Goal: Information Seeking & Learning: Learn about a topic

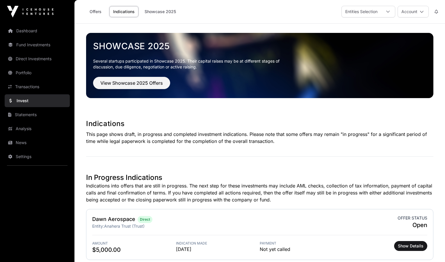
click at [21, 72] on link "Portfolio" at bounding box center [37, 72] width 65 height 13
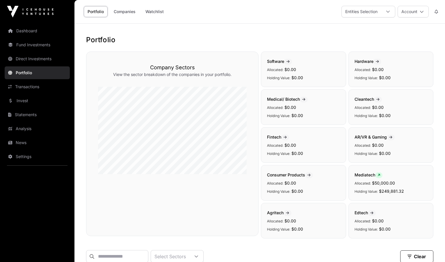
click at [121, 11] on link "Companies" at bounding box center [124, 11] width 29 height 11
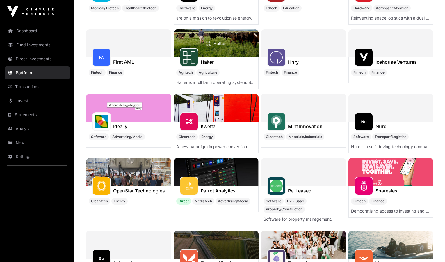
scroll to position [124, 0]
click at [219, 47] on img at bounding box center [216, 43] width 85 height 28
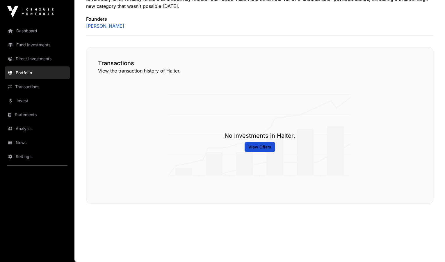
scroll to position [296, 0]
click at [260, 147] on span "View Offers" at bounding box center [259, 147] width 23 height 6
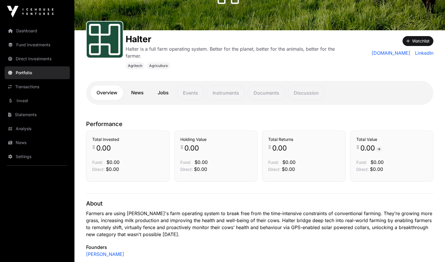
scroll to position [63, 0]
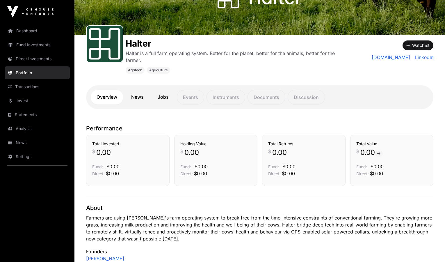
click at [222, 74] on div "Halter Halter is a full farm operating system. Better for the planet, better fo…" at bounding box center [259, 77] width 370 height 84
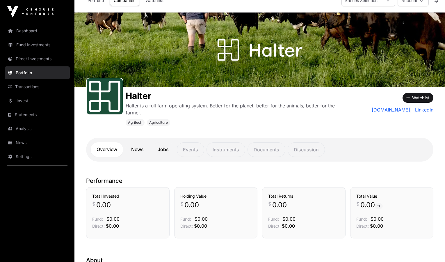
scroll to position [10, 0]
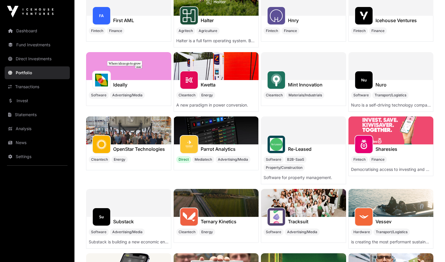
scroll to position [167, 0]
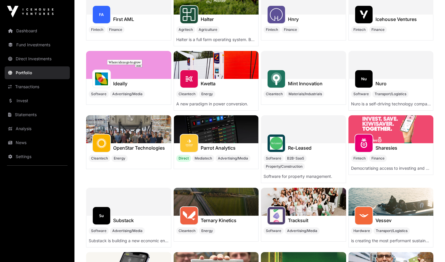
click at [222, 130] on img at bounding box center [216, 129] width 85 height 28
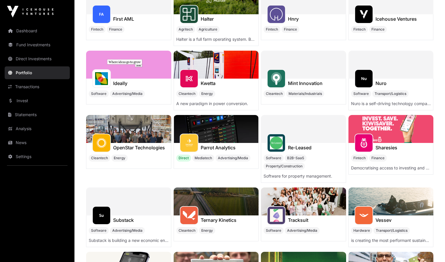
scroll to position [185, 0]
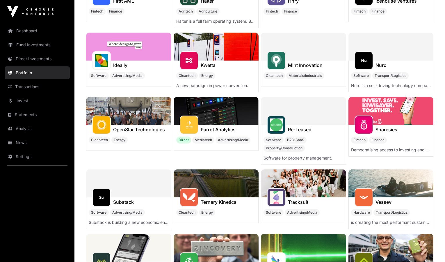
click at [393, 115] on img at bounding box center [390, 111] width 85 height 28
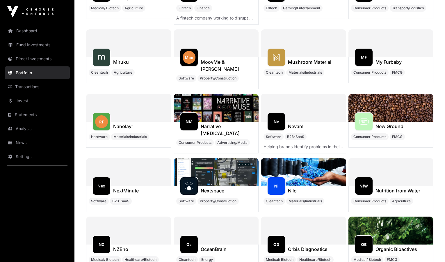
scroll to position [2732, 0]
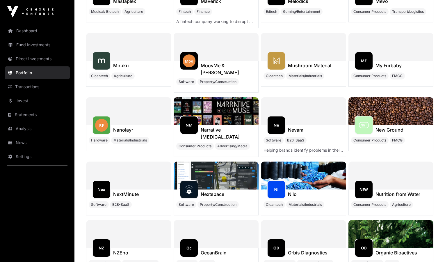
click at [390, 65] on h1 "My Furbaby" at bounding box center [388, 65] width 26 height 7
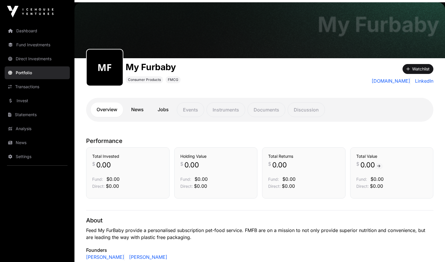
scroll to position [20, 0]
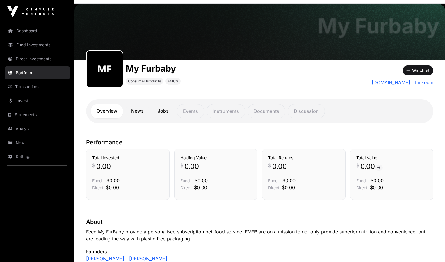
click at [138, 111] on link "News" at bounding box center [137, 111] width 24 height 15
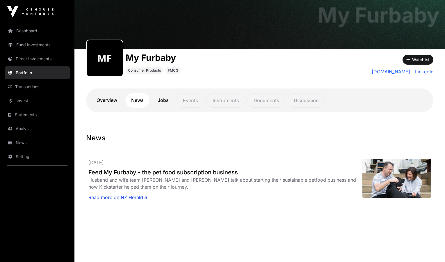
scroll to position [31, 0]
click at [166, 99] on link "Jobs" at bounding box center [163, 100] width 23 height 15
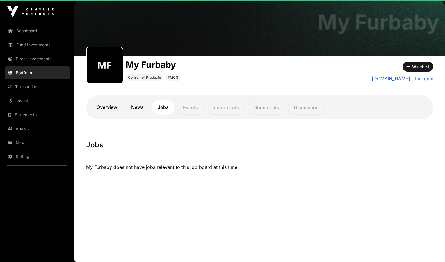
scroll to position [24, 0]
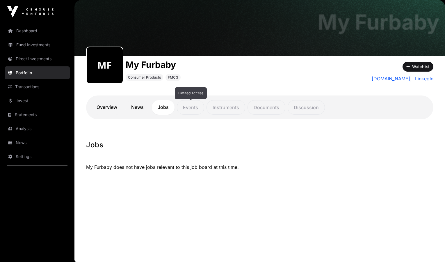
click at [192, 106] on p "Events" at bounding box center [190, 107] width 27 height 15
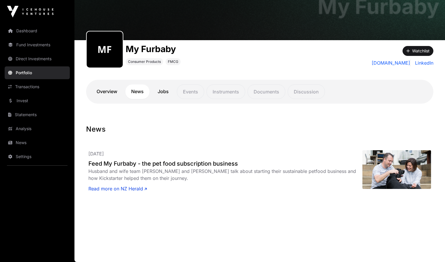
scroll to position [39, 0]
click at [37, 43] on link "Fund Investments" at bounding box center [37, 44] width 65 height 13
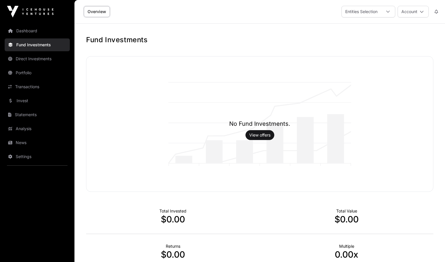
click at [32, 30] on link "Dashboard" at bounding box center [37, 30] width 65 height 13
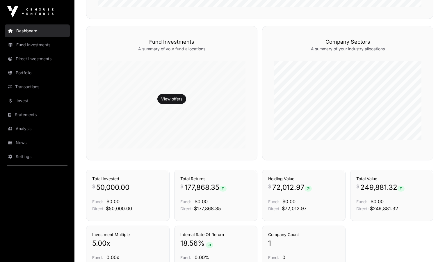
scroll to position [294, 0]
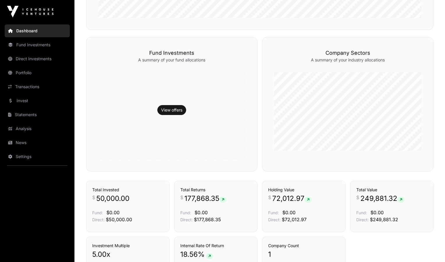
click at [175, 110] on link "View offers" at bounding box center [171, 110] width 21 height 6
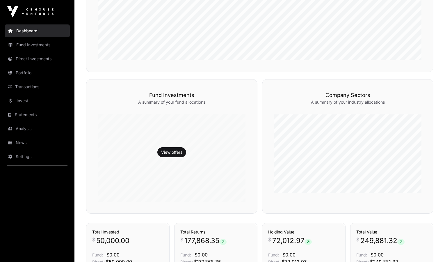
scroll to position [205, 0]
